Goal: Task Accomplishment & Management: Use online tool/utility

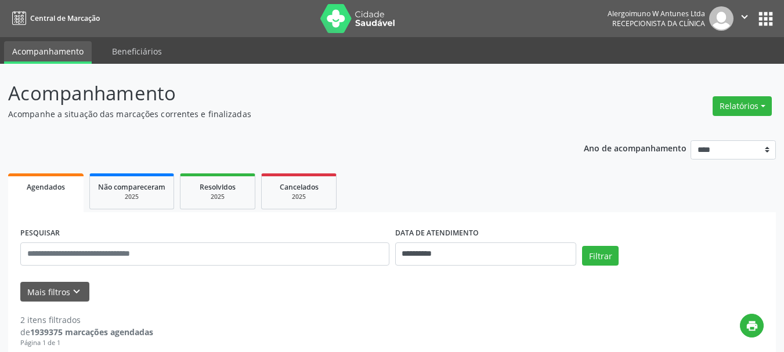
click at [734, 105] on button "Relatórios" at bounding box center [742, 106] width 59 height 20
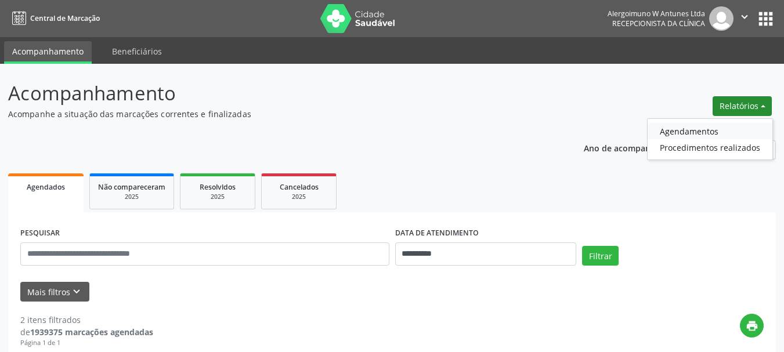
click at [682, 131] on link "Agendamentos" at bounding box center [710, 131] width 125 height 16
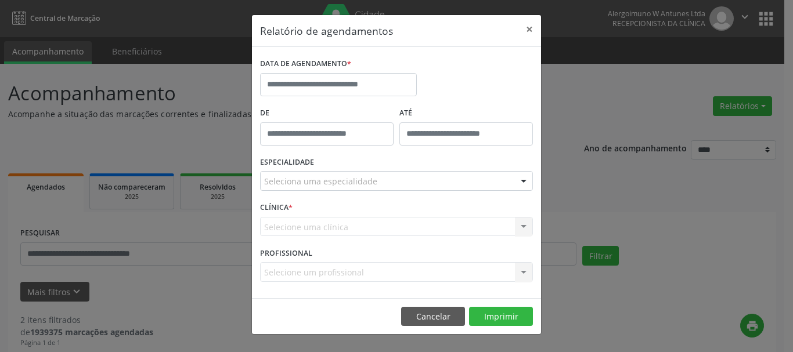
click at [320, 70] on label "DATA DE AGENDAMENTO *" at bounding box center [305, 64] width 91 height 18
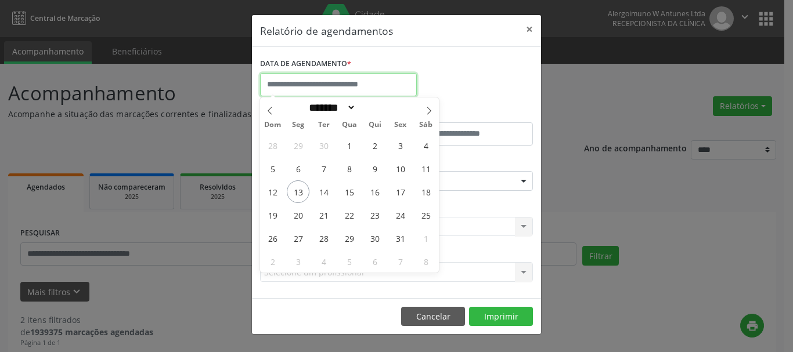
click at [326, 89] on input "text" at bounding box center [338, 84] width 157 height 23
click at [300, 195] on span "13" at bounding box center [298, 192] width 23 height 23
type input "**********"
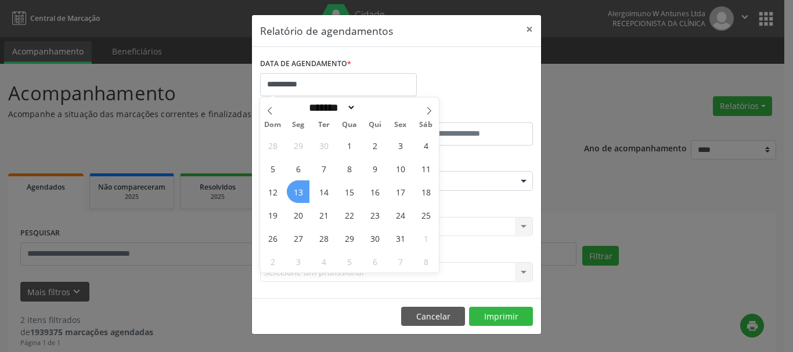
click at [300, 195] on span "13" at bounding box center [298, 192] width 23 height 23
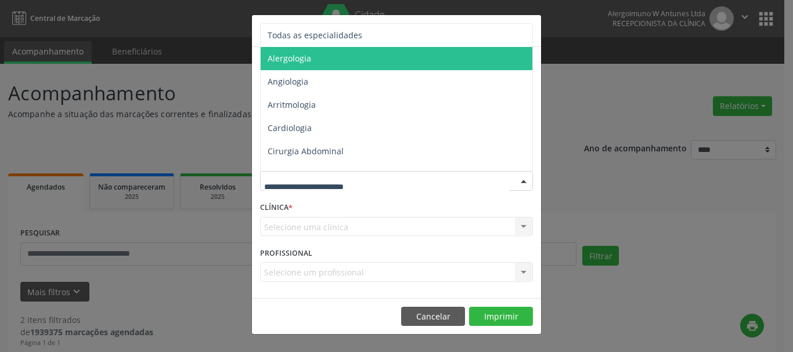
drag, startPoint x: 352, startPoint y: 62, endPoint x: 393, endPoint y: 88, distance: 48.3
click at [353, 63] on span "Alergologia" at bounding box center [398, 58] width 274 height 23
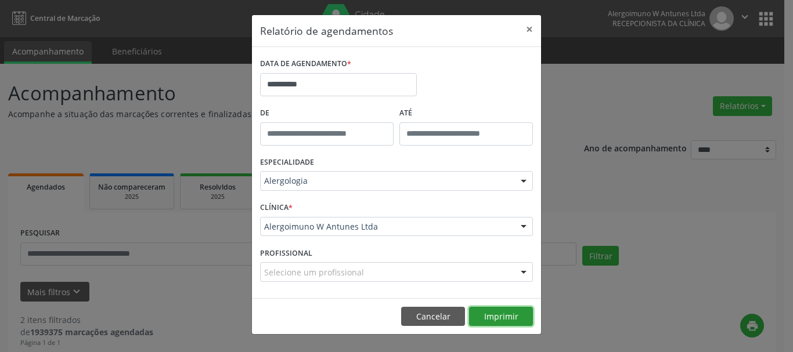
click at [494, 318] on button "Imprimir" at bounding box center [501, 317] width 64 height 20
